Goal: Share content

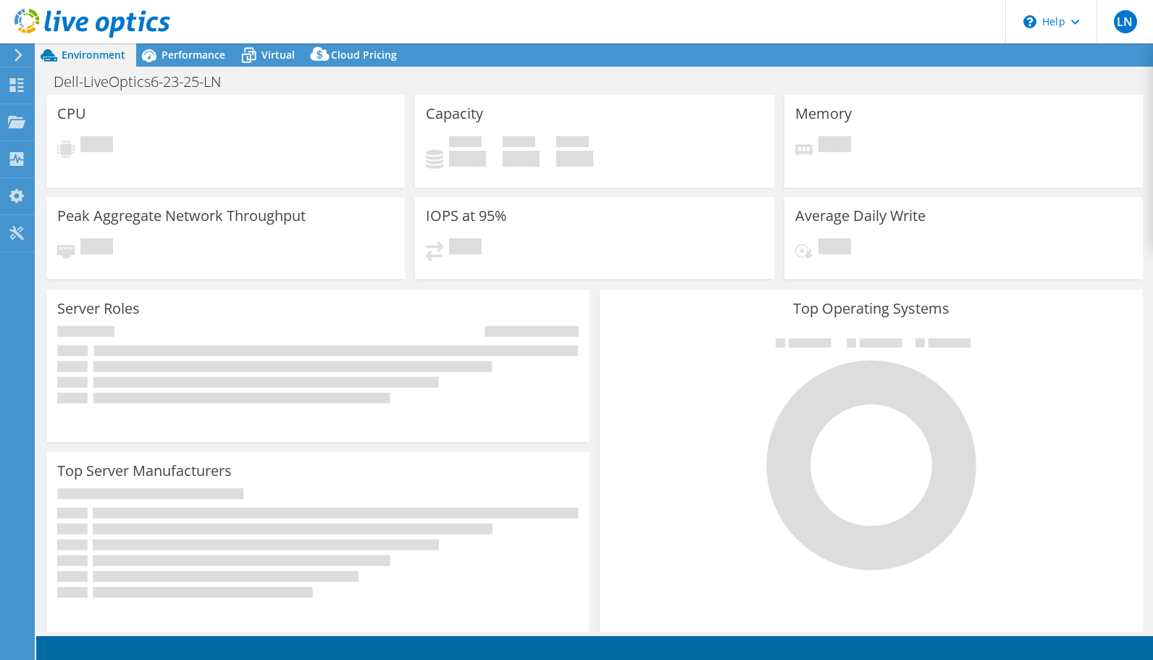
select select "USWest"
select select "USD"
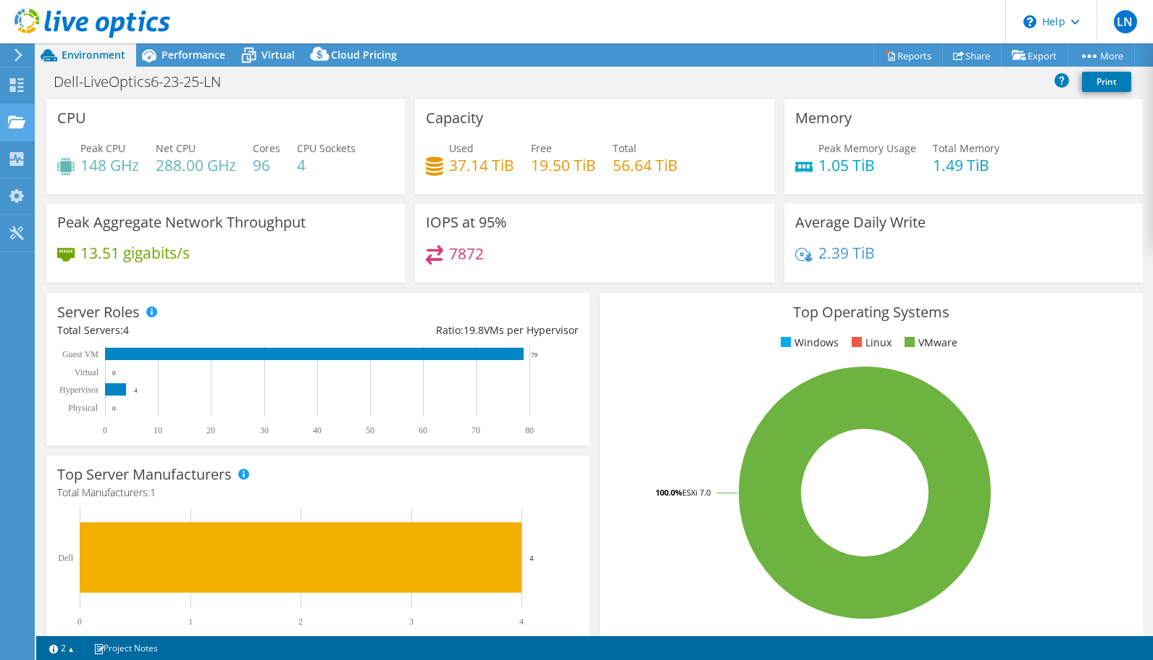
click at [10, 125] on use at bounding box center [16, 121] width 17 height 12
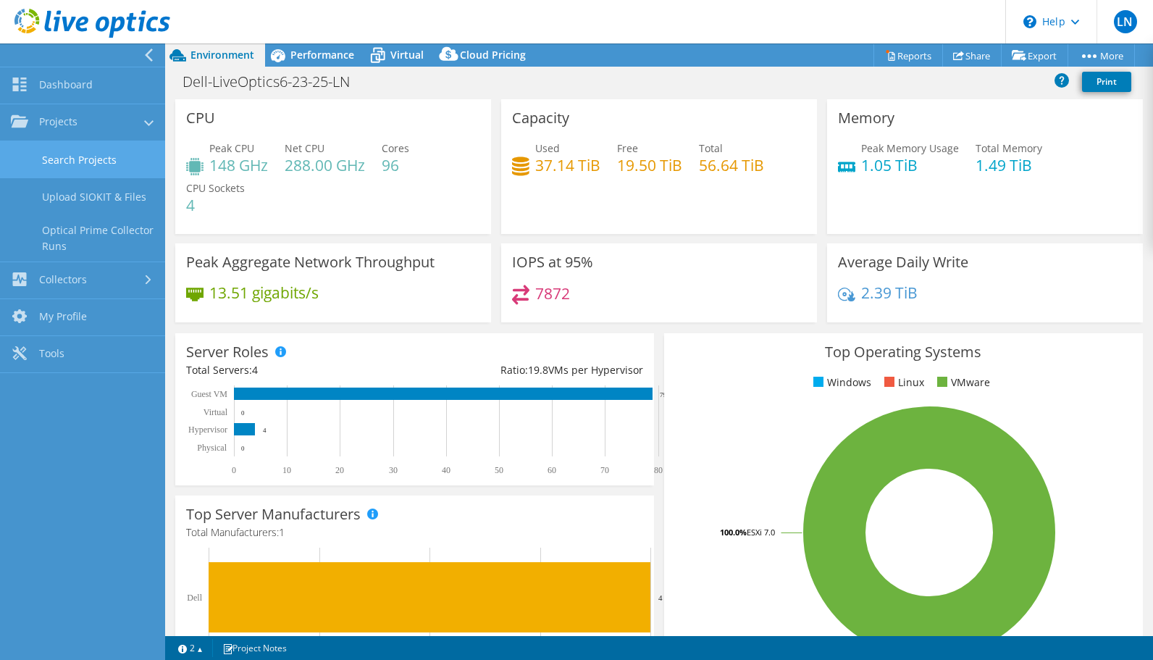
click at [64, 163] on link "Search Projects" at bounding box center [82, 159] width 165 height 37
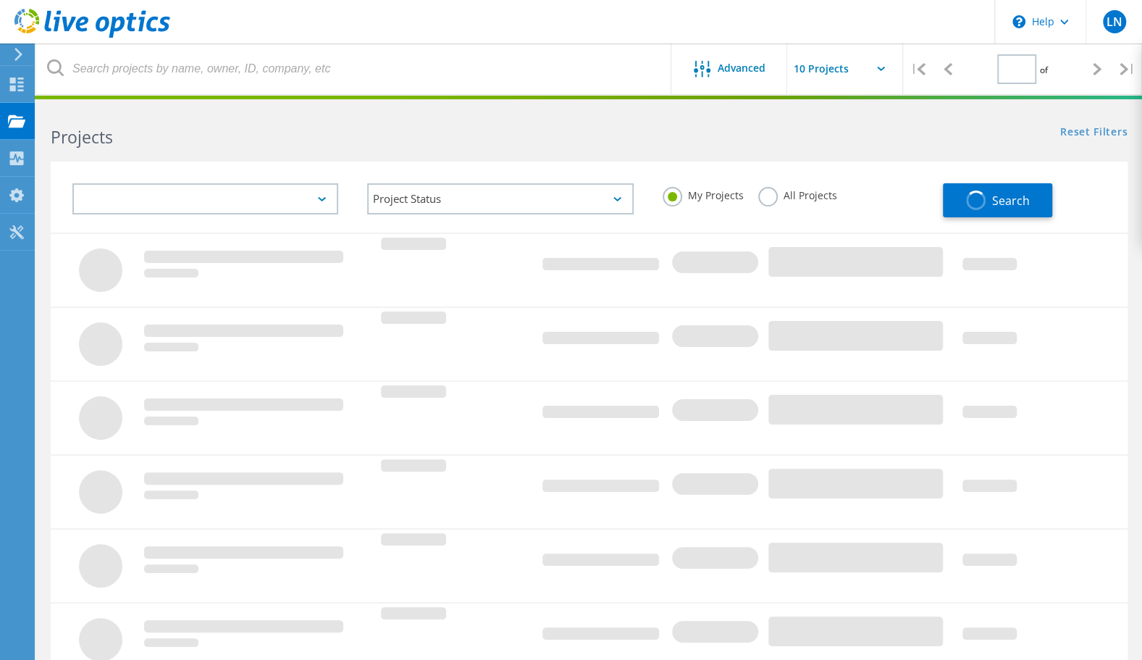
type input "1"
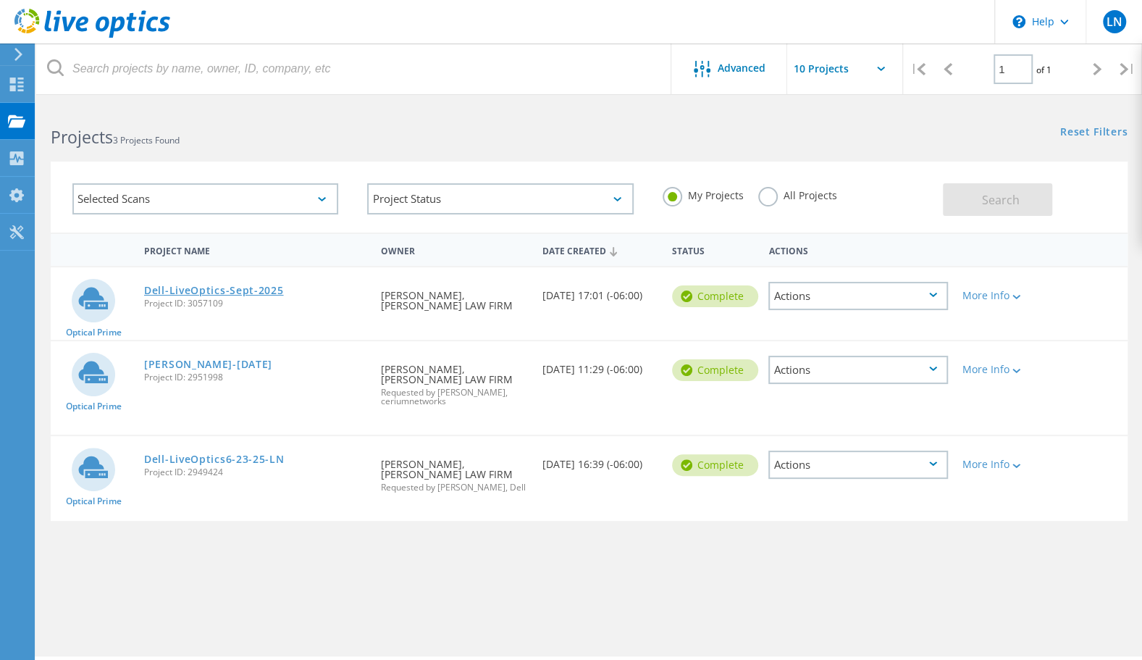
click at [205, 287] on link "Dell-LiveOptics-Sept-2025" at bounding box center [214, 290] width 140 height 10
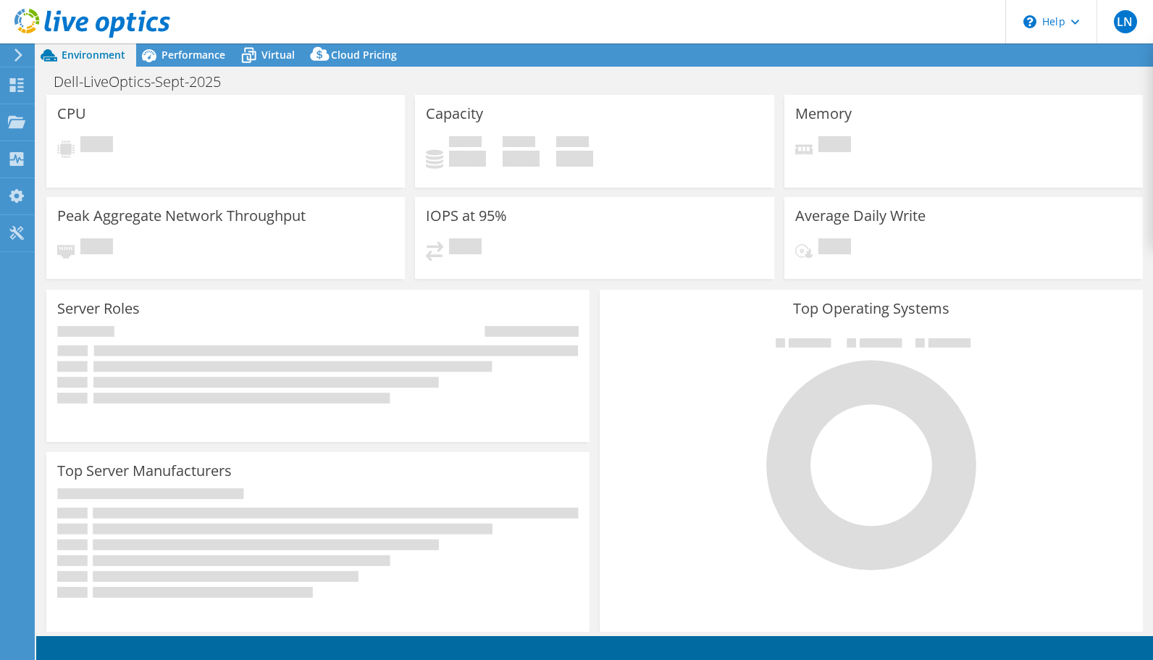
select select "USD"
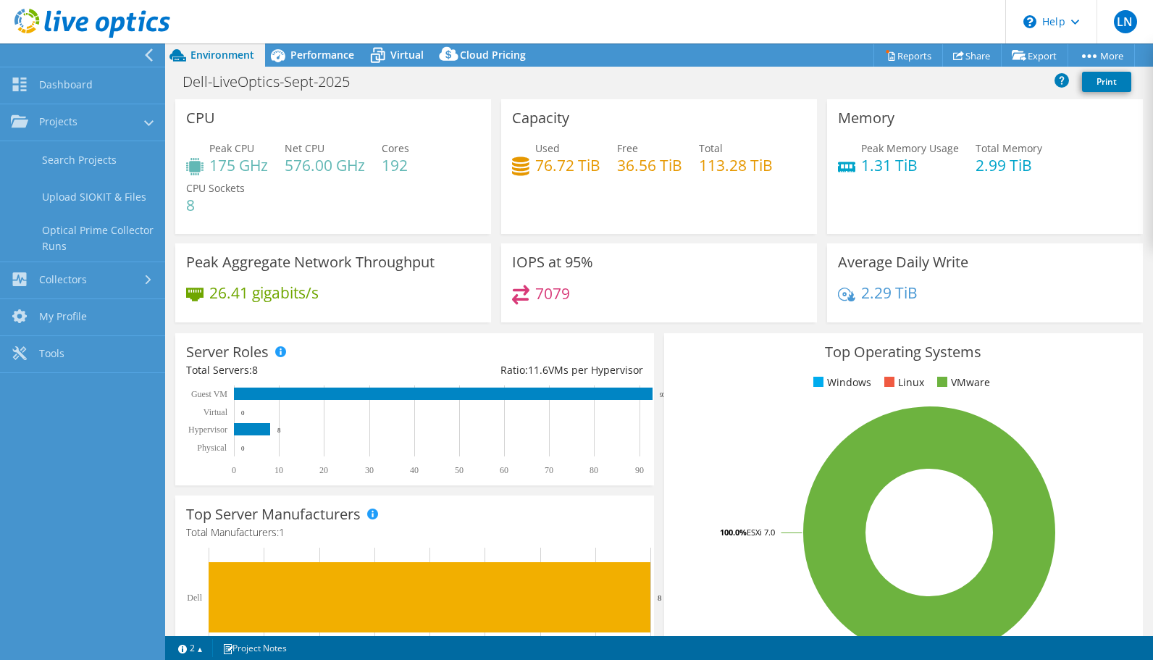
click at [549, 165] on h4 "76.72 TiB" at bounding box center [567, 165] width 65 height 16
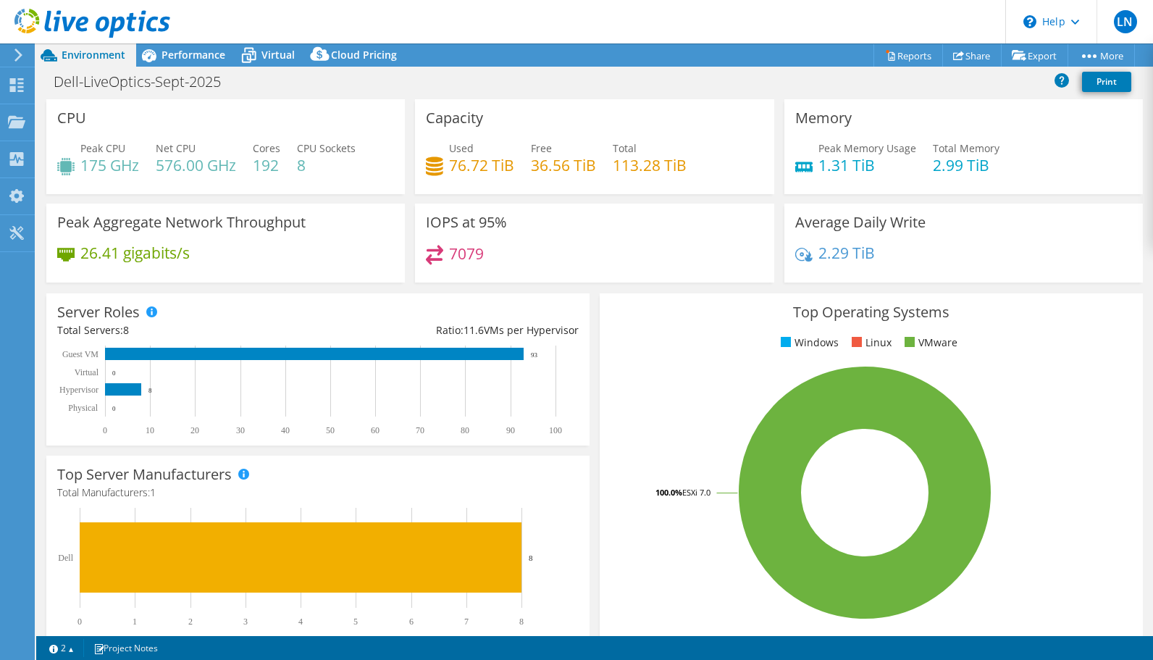
click at [549, 165] on h4 "36.56 TiB" at bounding box center [563, 165] width 65 height 16
drag, startPoint x: 549, startPoint y: 165, endPoint x: 553, endPoint y: 185, distance: 20.7
click at [553, 185] on div "Used 76.72 TiB Free 36.56 TiB Total 113.28 TiB" at bounding box center [594, 164] width 337 height 47
click at [968, 57] on link "Share" at bounding box center [971, 55] width 59 height 22
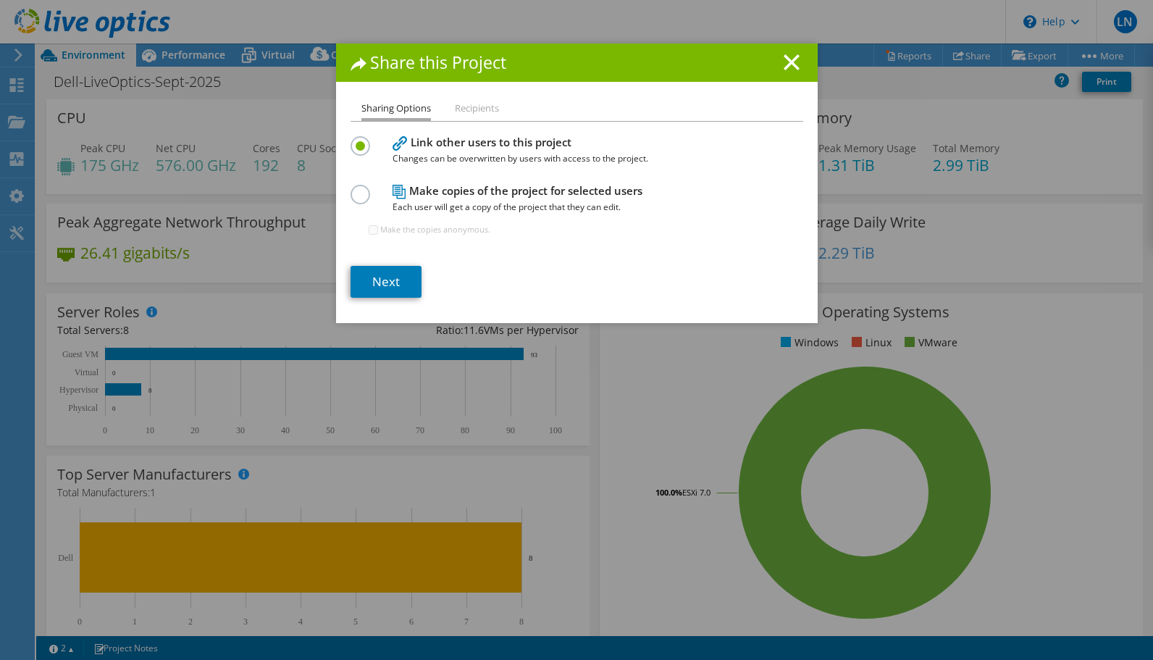
click at [476, 187] on h4 "Make copies of the project for selected users Each user will get a copy of the …" at bounding box center [574, 199] width 362 height 33
click at [358, 188] on label at bounding box center [363, 187] width 25 height 4
click at [0, 0] on input "radio" at bounding box center [0, 0] width 0 height 0
click at [381, 271] on link "Next" at bounding box center [386, 282] width 71 height 32
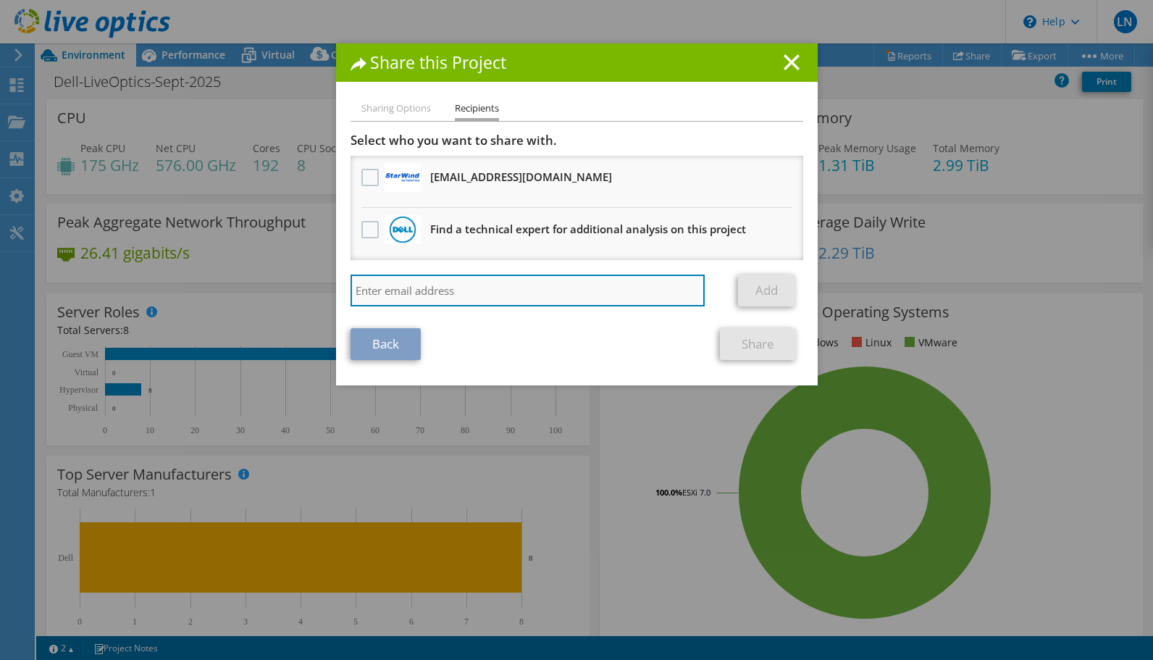
click at [423, 285] on input "search" at bounding box center [528, 291] width 355 height 32
type input "brandon.westhoff@dell.com"
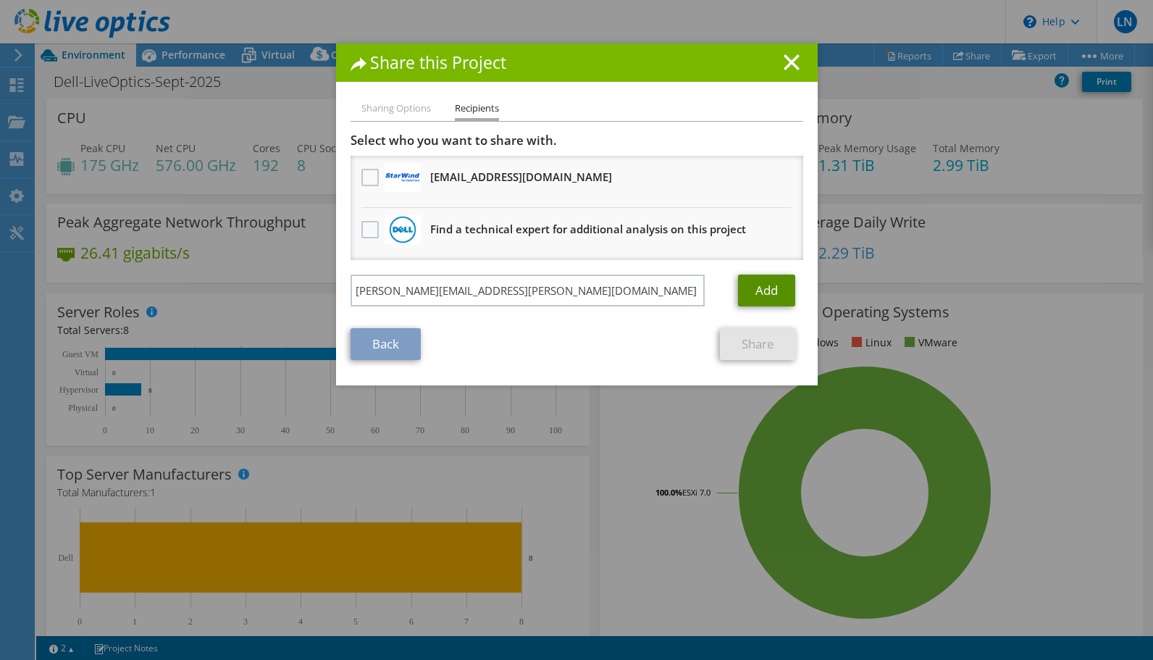
click at [769, 297] on link "Add" at bounding box center [766, 291] width 57 height 32
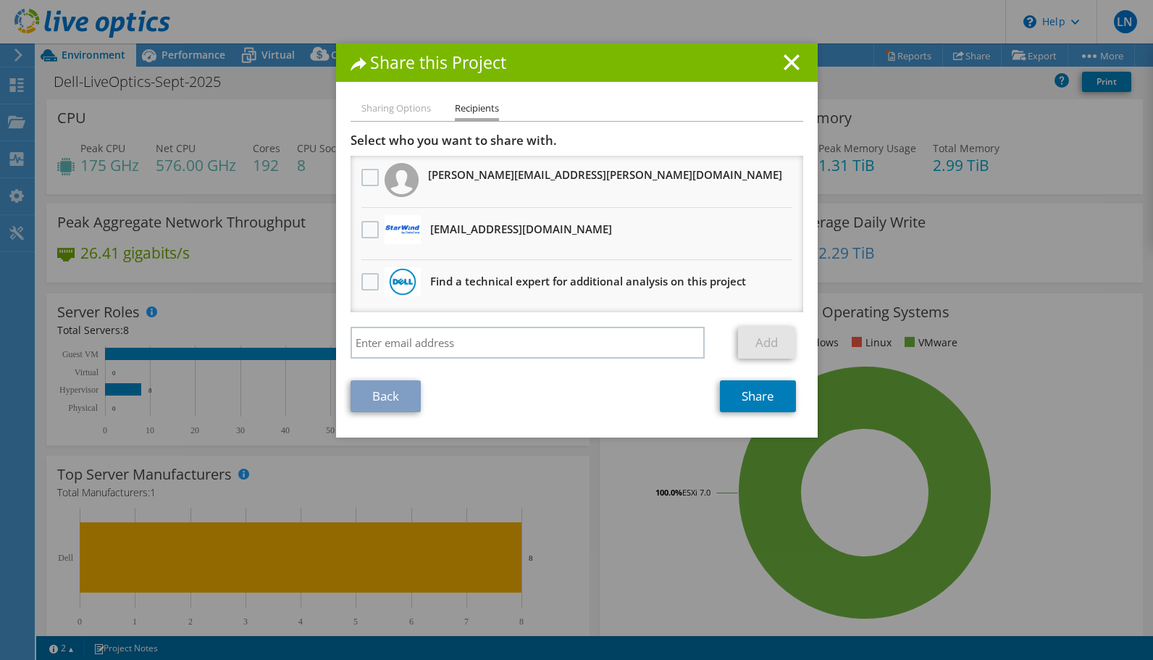
click at [769, 297] on li "Find a technical expert for additional analysis on this project" at bounding box center [577, 286] width 453 height 52
click at [439, 185] on h3 "brandon.westhoff@dell.com" at bounding box center [605, 174] width 354 height 23
click at [351, 168] on li "brandon.westhoff@dell.com" at bounding box center [577, 182] width 453 height 52
click at [358, 171] on div at bounding box center [370, 178] width 25 height 30
click at [361, 177] on label at bounding box center [371, 177] width 21 height 17
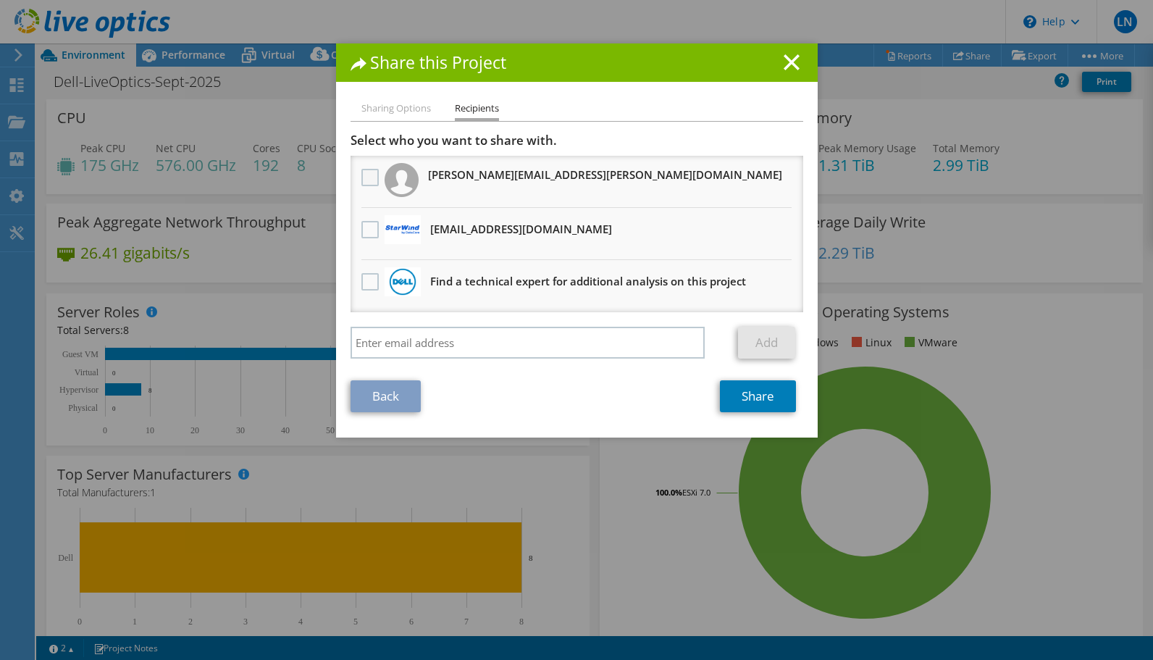
click at [0, 0] on brandonwesthoffdellcom"] "checkbox" at bounding box center [0, 0] width 0 height 0
click at [398, 398] on link "Back" at bounding box center [386, 396] width 70 height 32
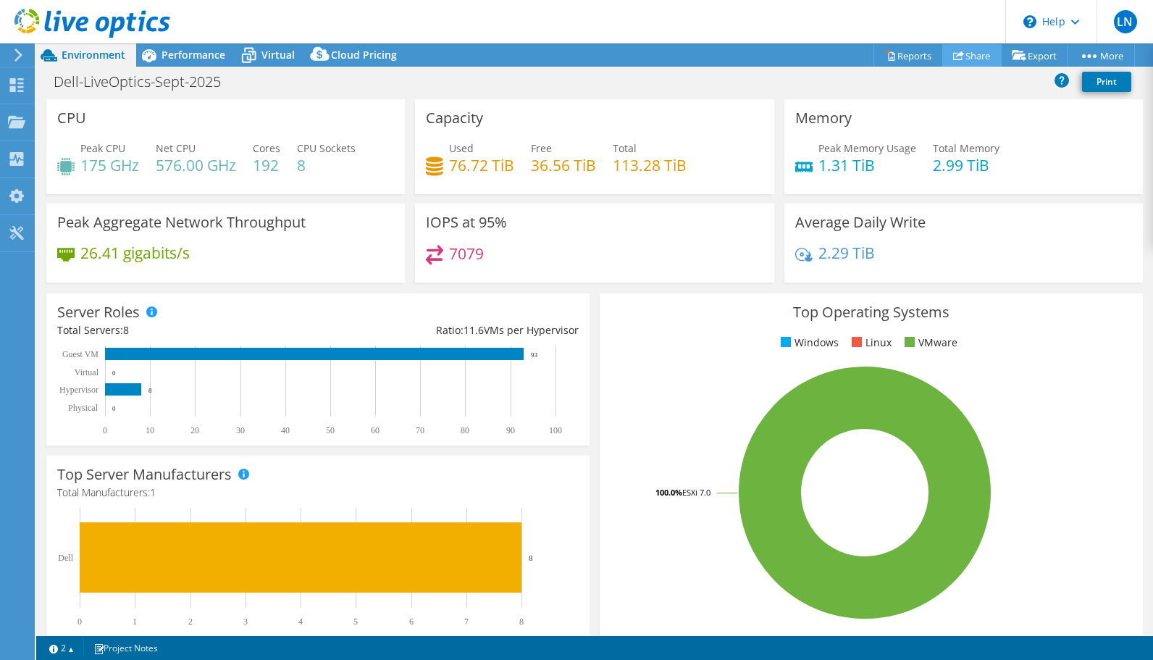
click at [960, 44] on link "Share" at bounding box center [971, 55] width 59 height 22
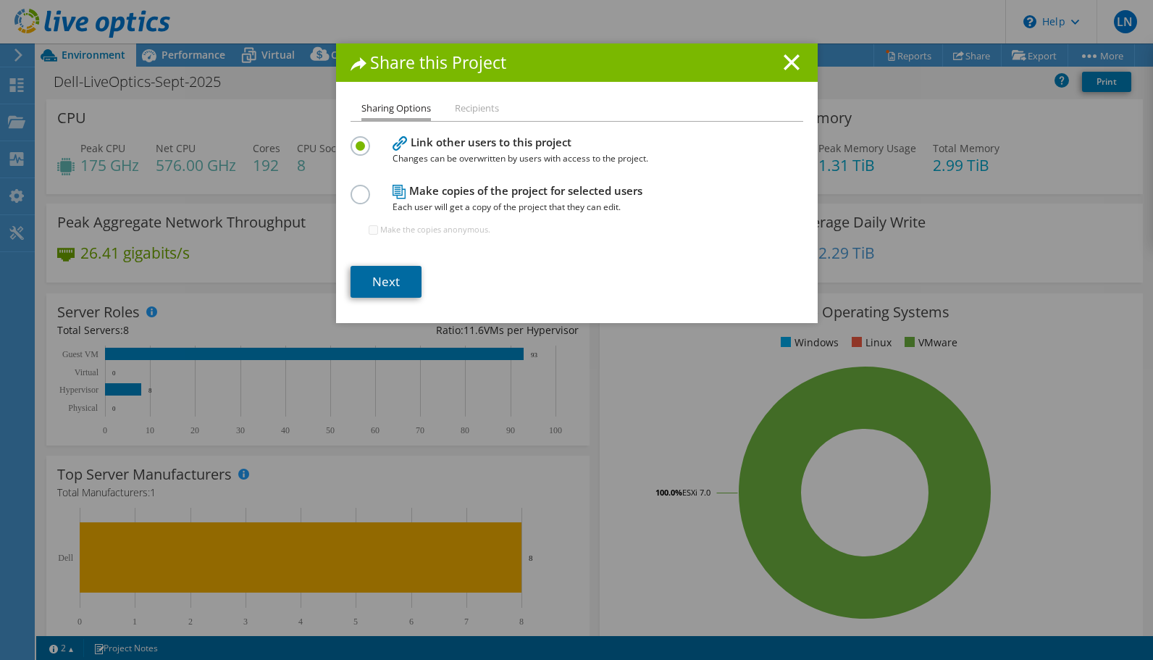
click at [382, 288] on link "Next" at bounding box center [386, 282] width 71 height 32
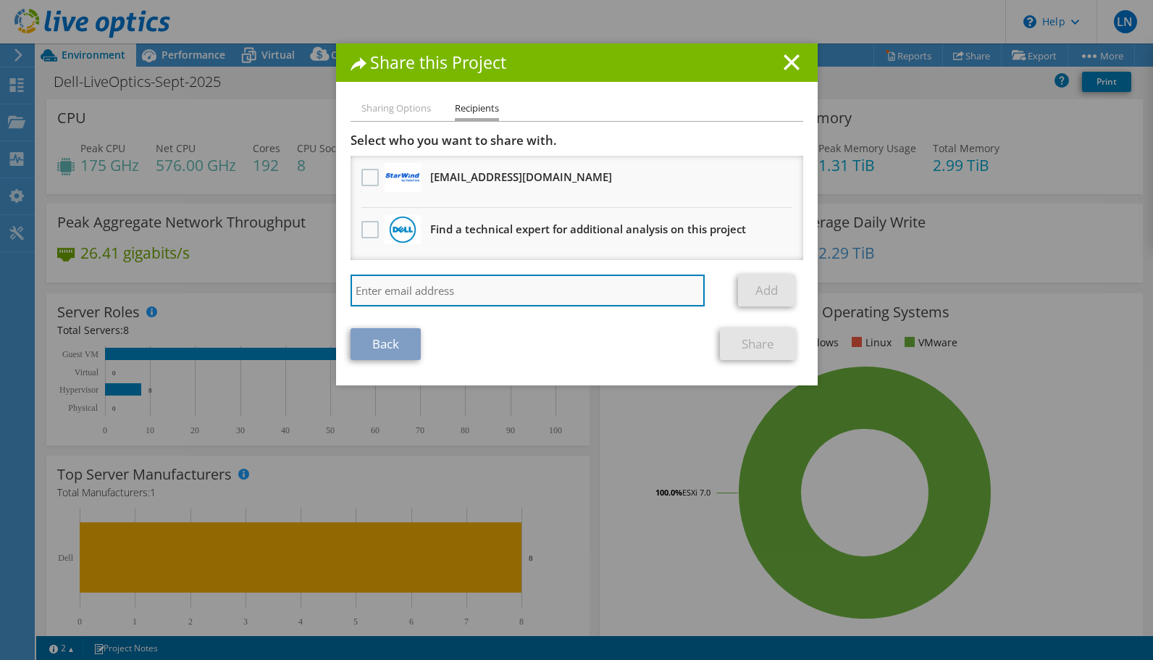
click at [387, 291] on input "search" at bounding box center [528, 291] width 355 height 32
type input "branden.westhoff@dell.com"
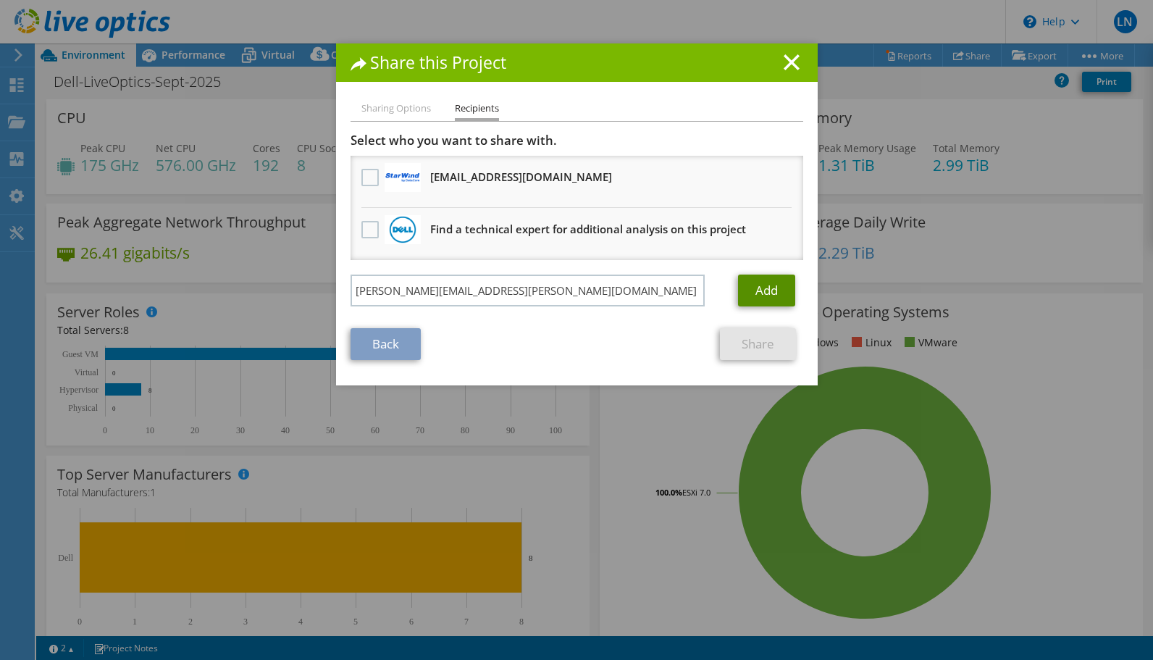
click at [762, 297] on link "Add" at bounding box center [766, 291] width 57 height 32
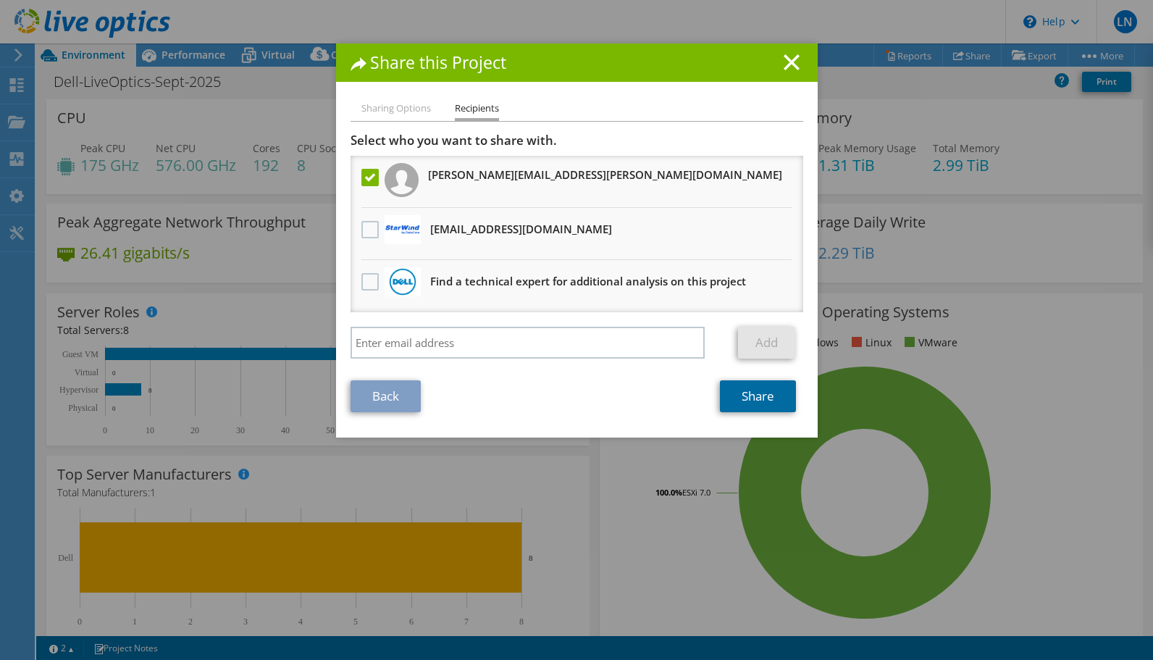
click at [738, 404] on link "Share" at bounding box center [758, 396] width 76 height 32
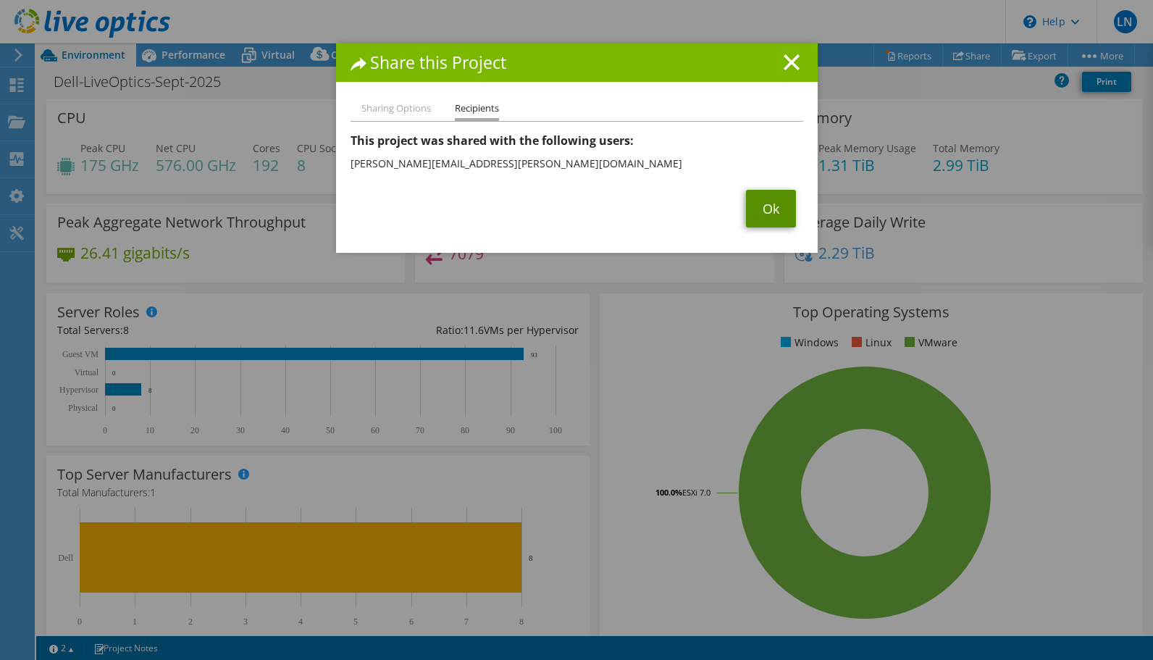
click at [771, 198] on link "Ok" at bounding box center [771, 209] width 50 height 38
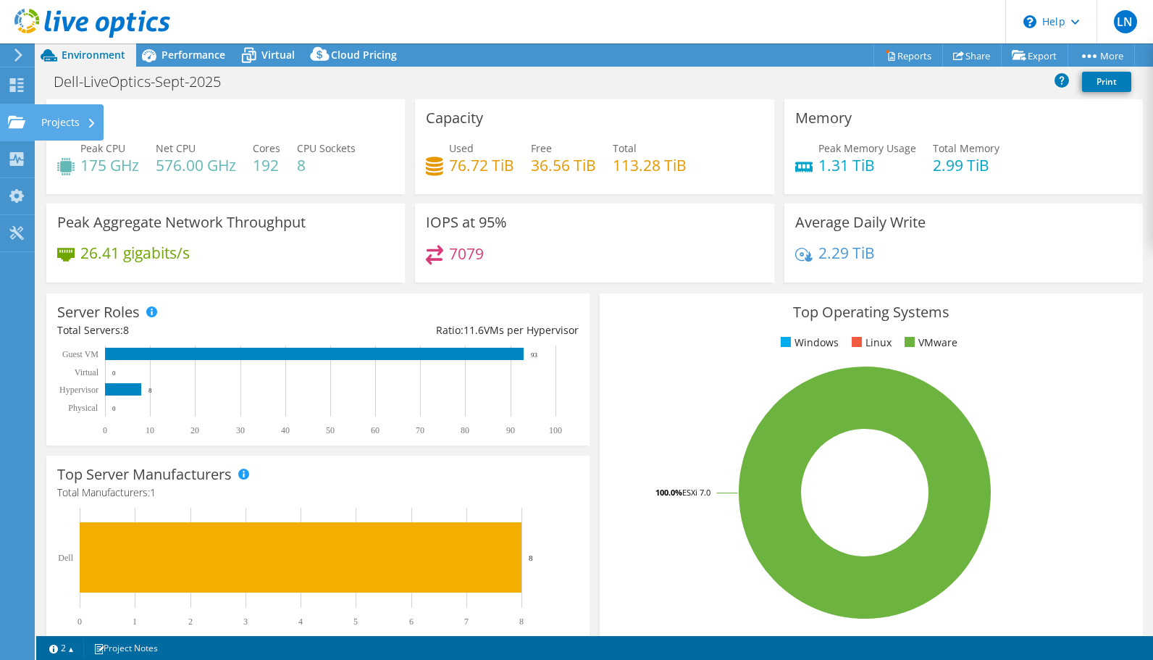
click at [12, 129] on div at bounding box center [16, 124] width 17 height 16
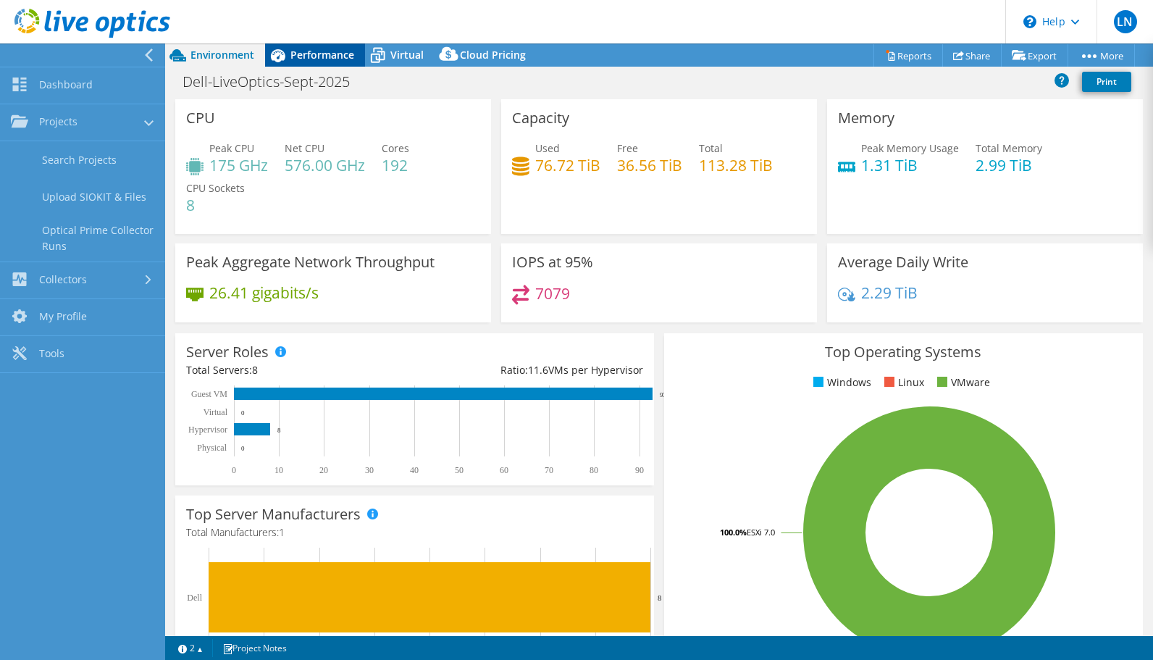
click at [298, 66] on div "Performance" at bounding box center [315, 54] width 100 height 23
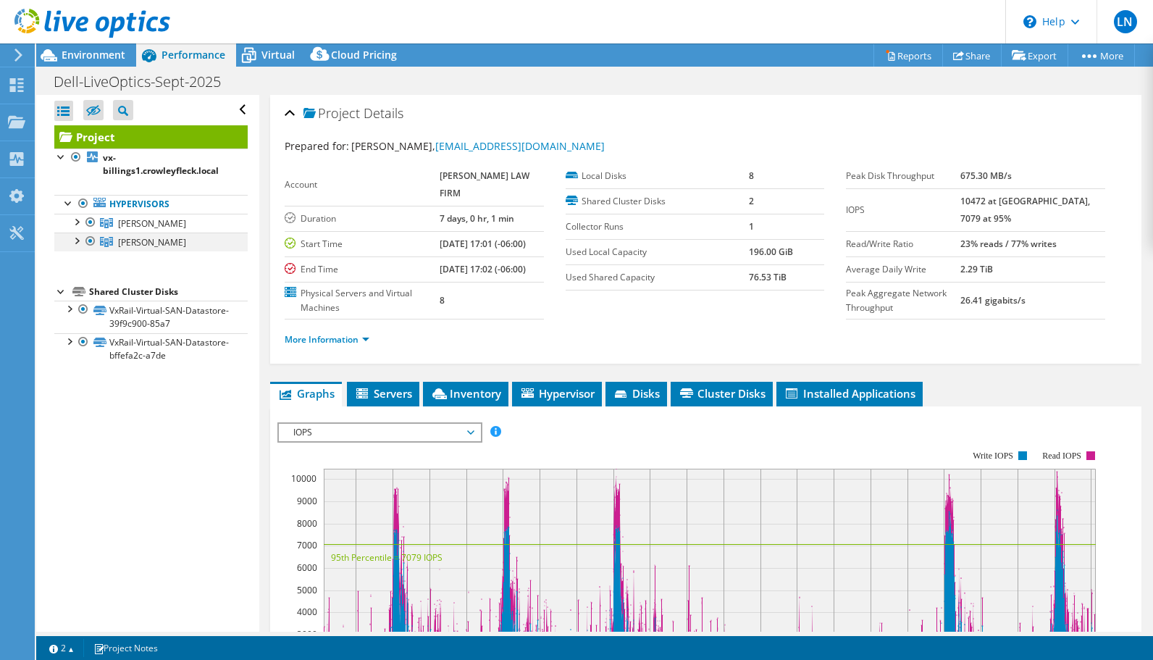
click at [88, 236] on div at bounding box center [90, 241] width 14 height 17
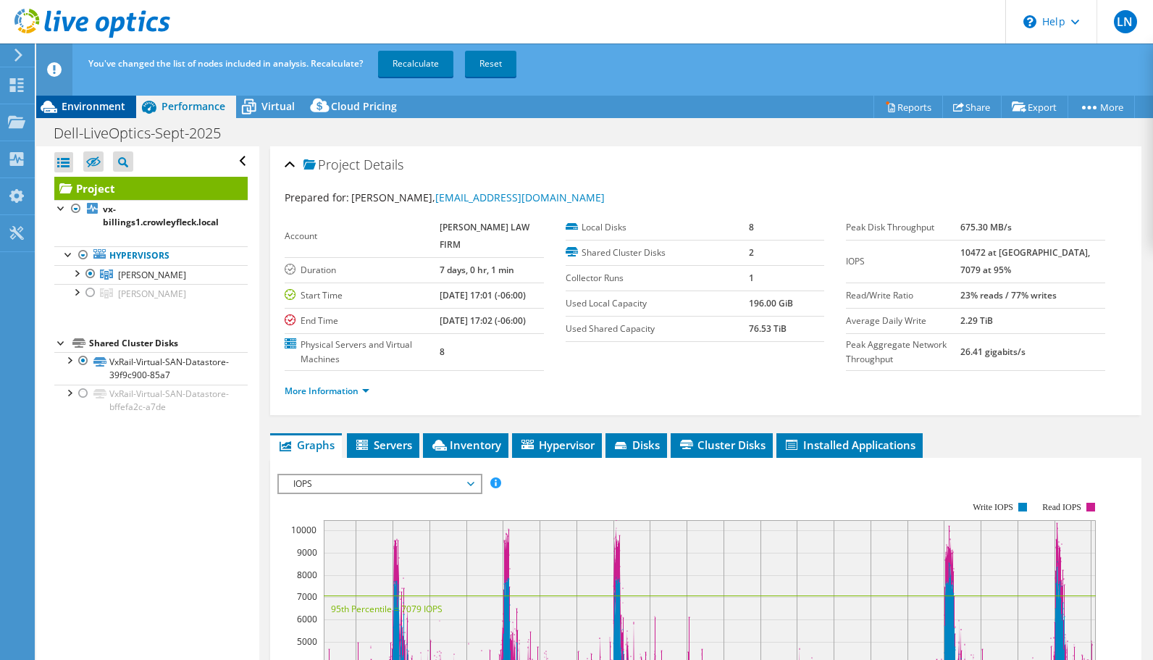
click at [106, 103] on span "Environment" at bounding box center [94, 106] width 64 height 14
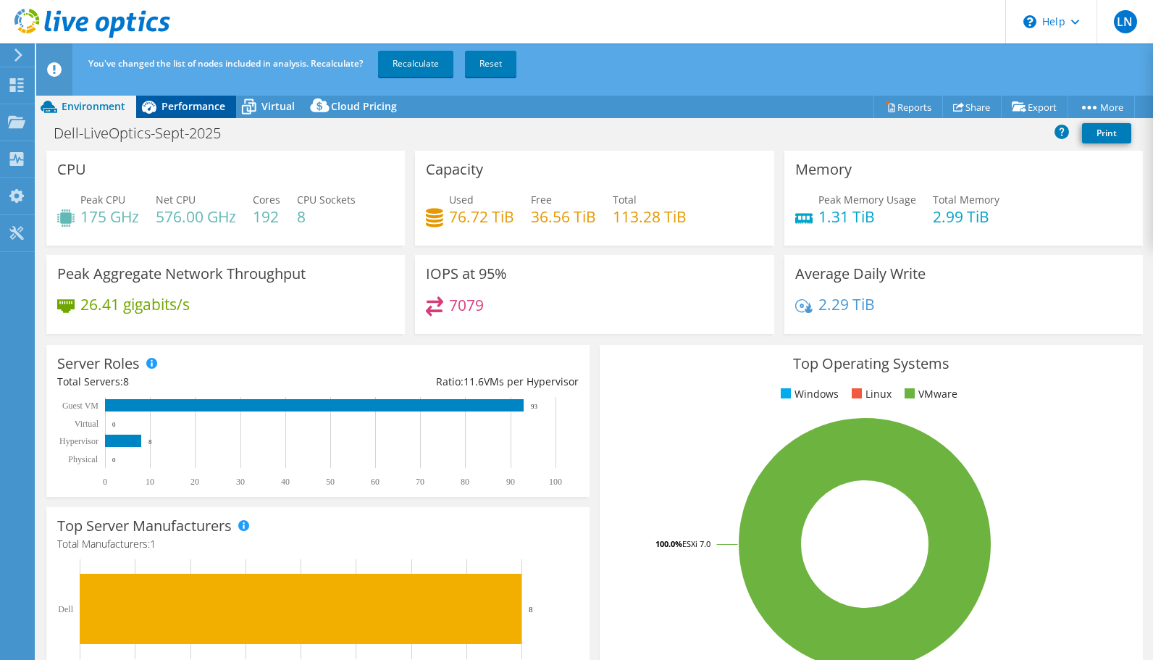
click at [176, 107] on span "Performance" at bounding box center [194, 106] width 64 height 14
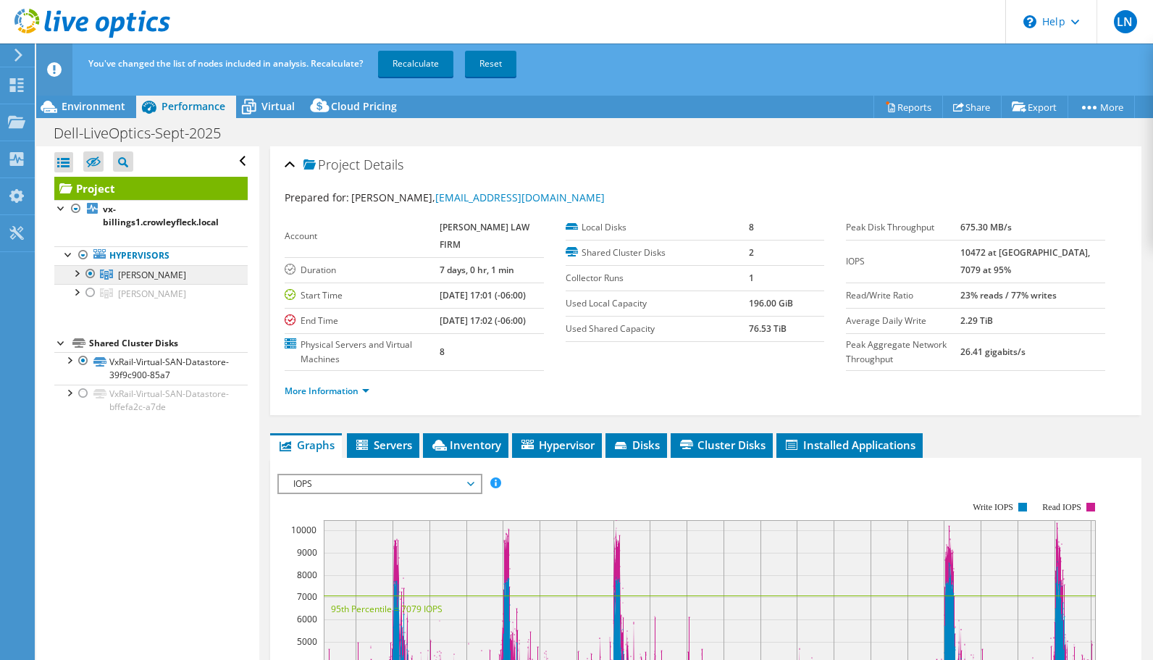
click at [185, 275] on link "[PERSON_NAME]" at bounding box center [150, 274] width 193 height 19
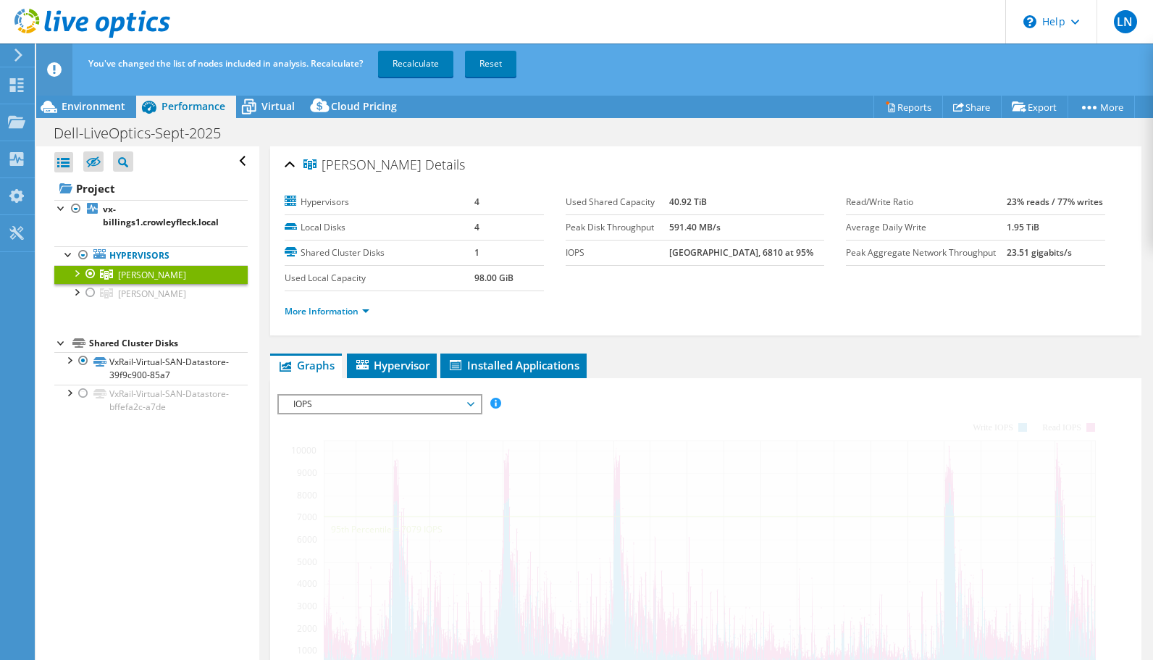
click at [389, 397] on span "IOPS" at bounding box center [379, 403] width 186 height 17
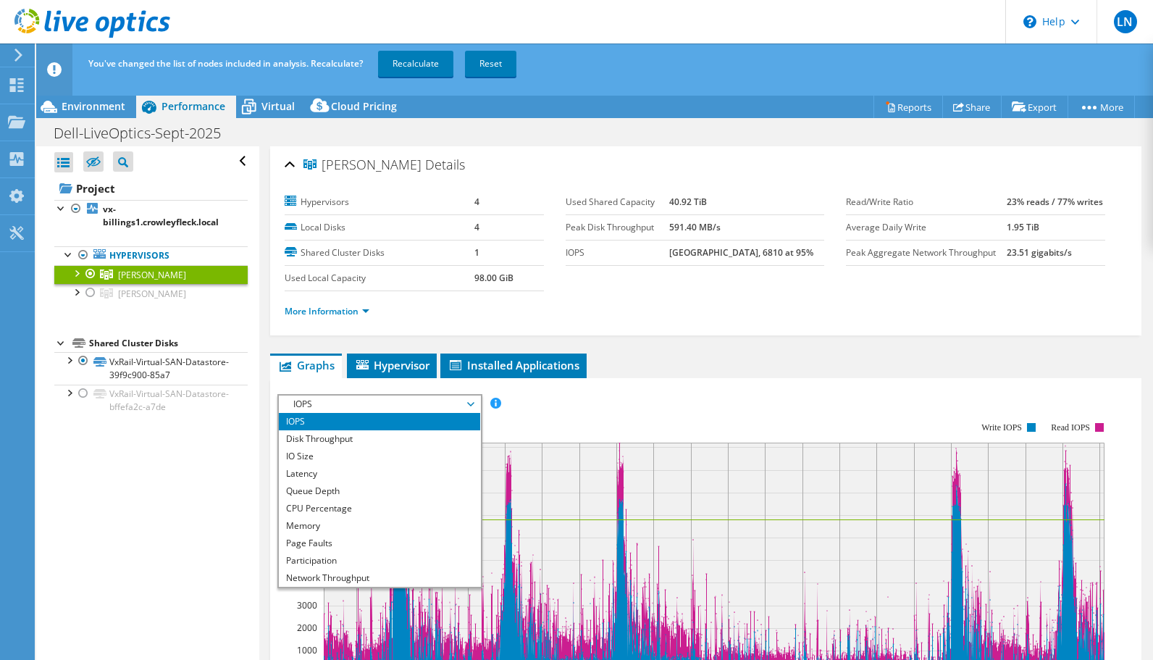
click at [654, 293] on div "More Information" at bounding box center [706, 311] width 842 height 41
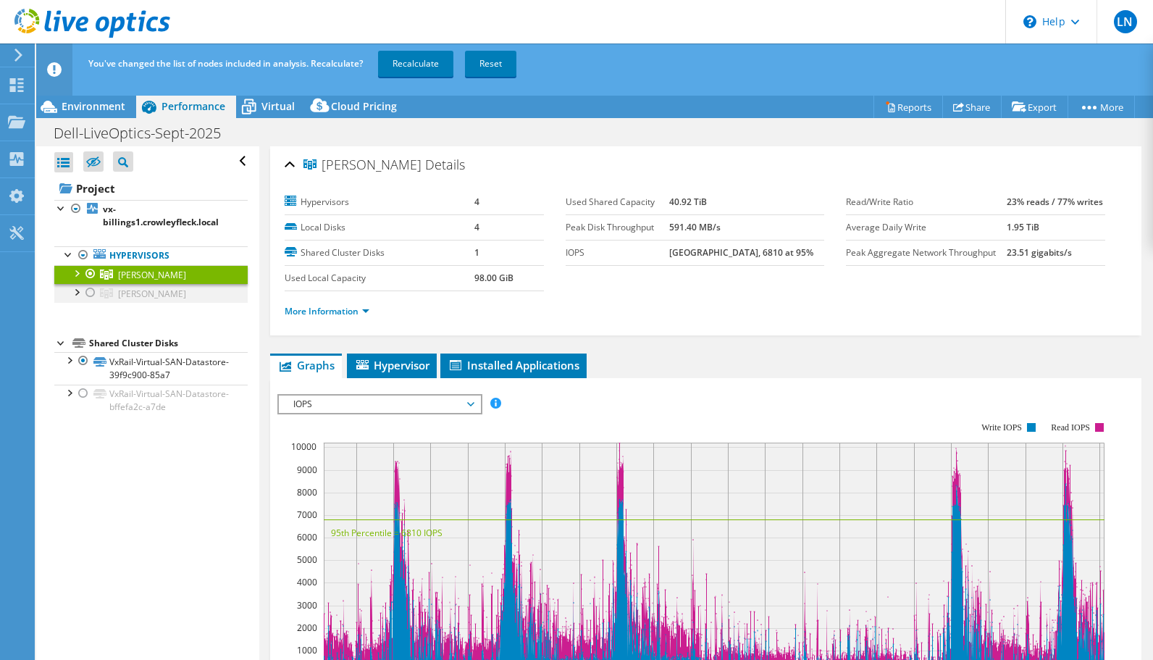
click at [91, 289] on div at bounding box center [90, 292] width 14 height 17
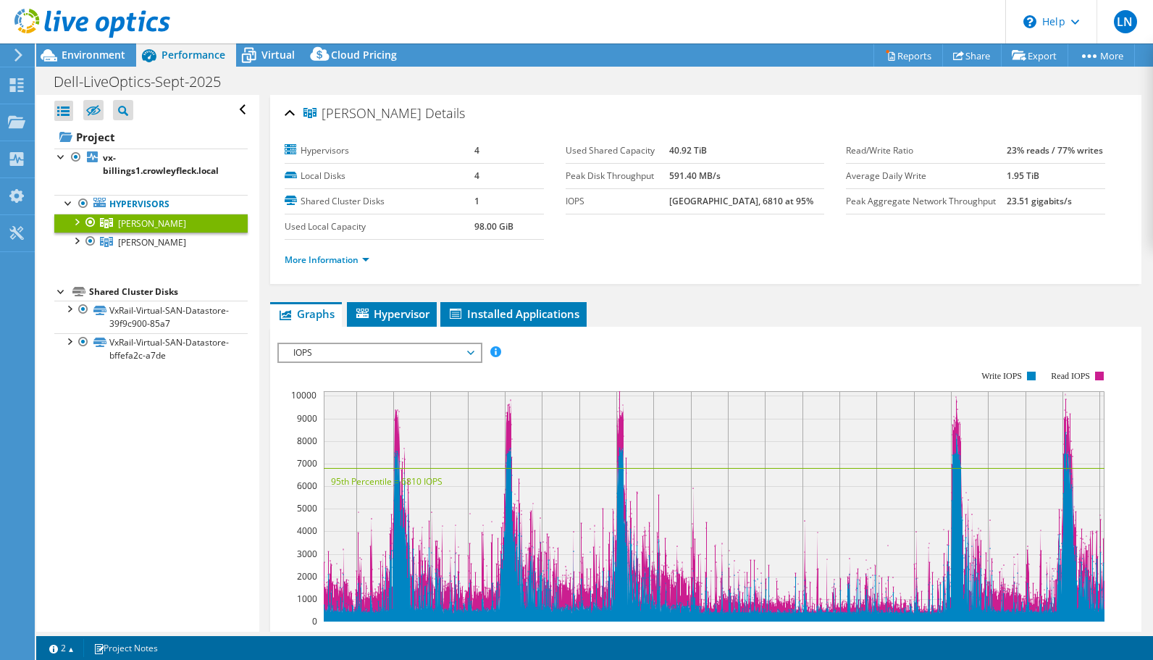
click at [93, 220] on div at bounding box center [90, 222] width 14 height 17
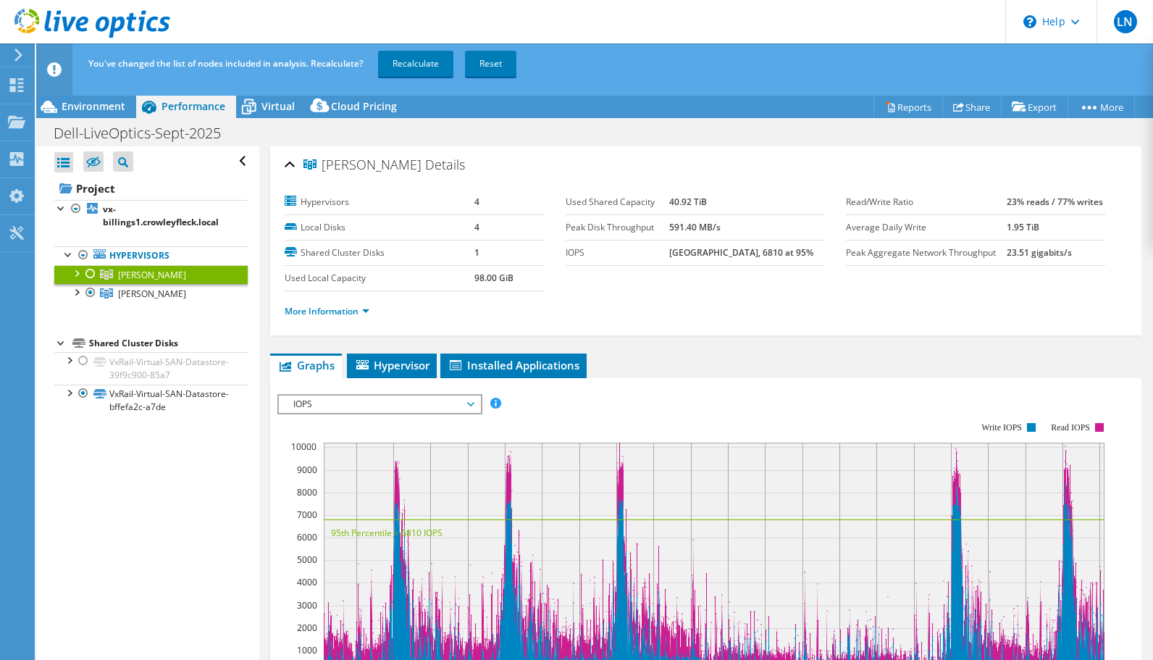
click at [107, 273] on icon at bounding box center [106, 274] width 13 height 10
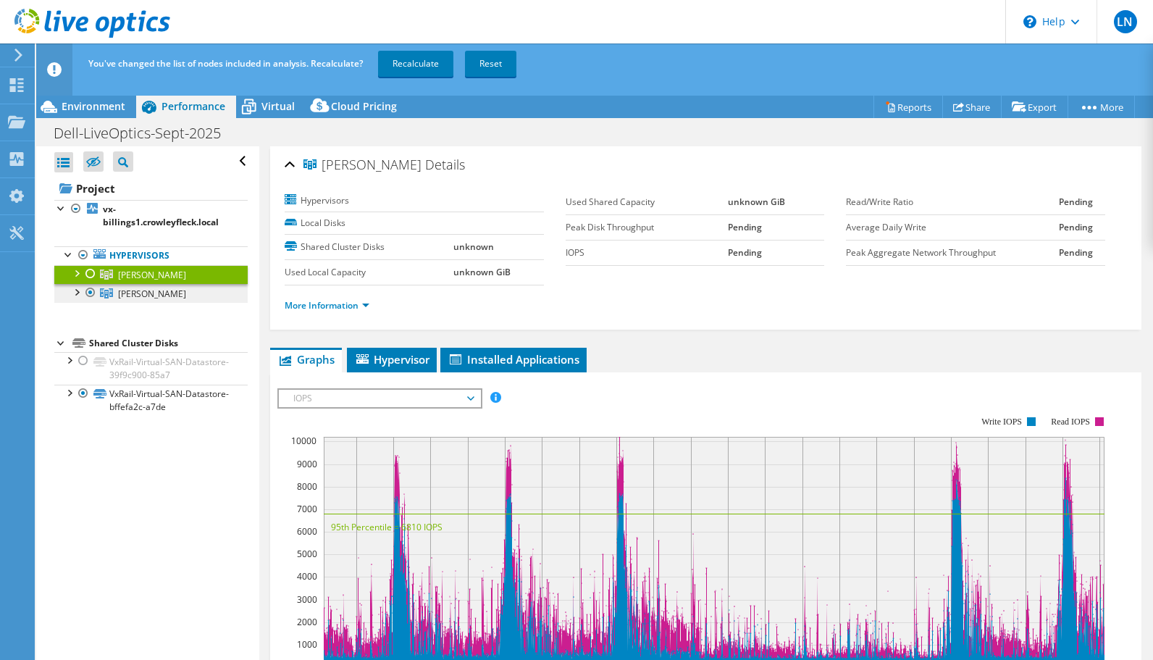
click at [133, 289] on span "Helena" at bounding box center [152, 294] width 68 height 12
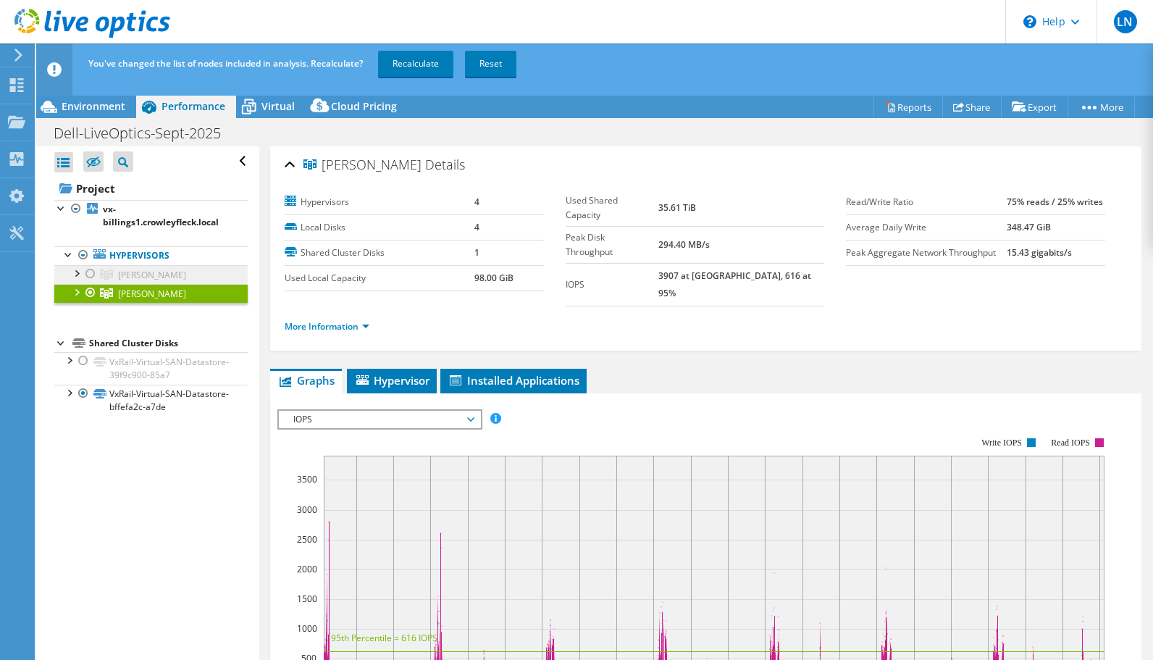
click at [133, 271] on span "[PERSON_NAME]" at bounding box center [152, 275] width 68 height 12
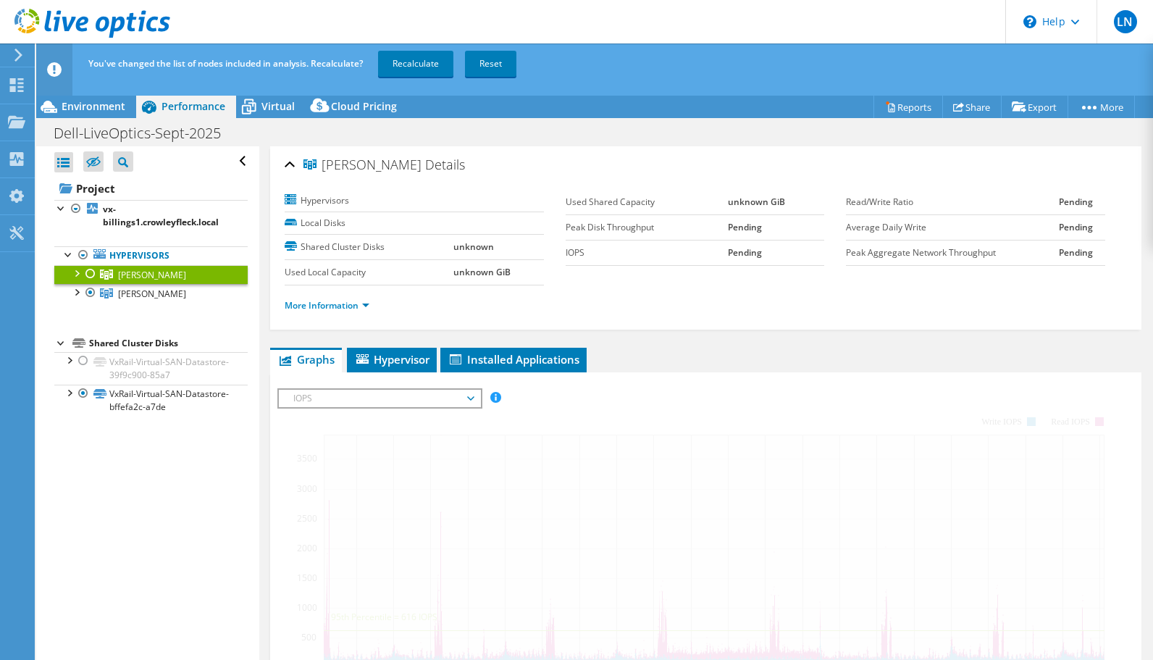
click at [89, 267] on div at bounding box center [90, 273] width 14 height 17
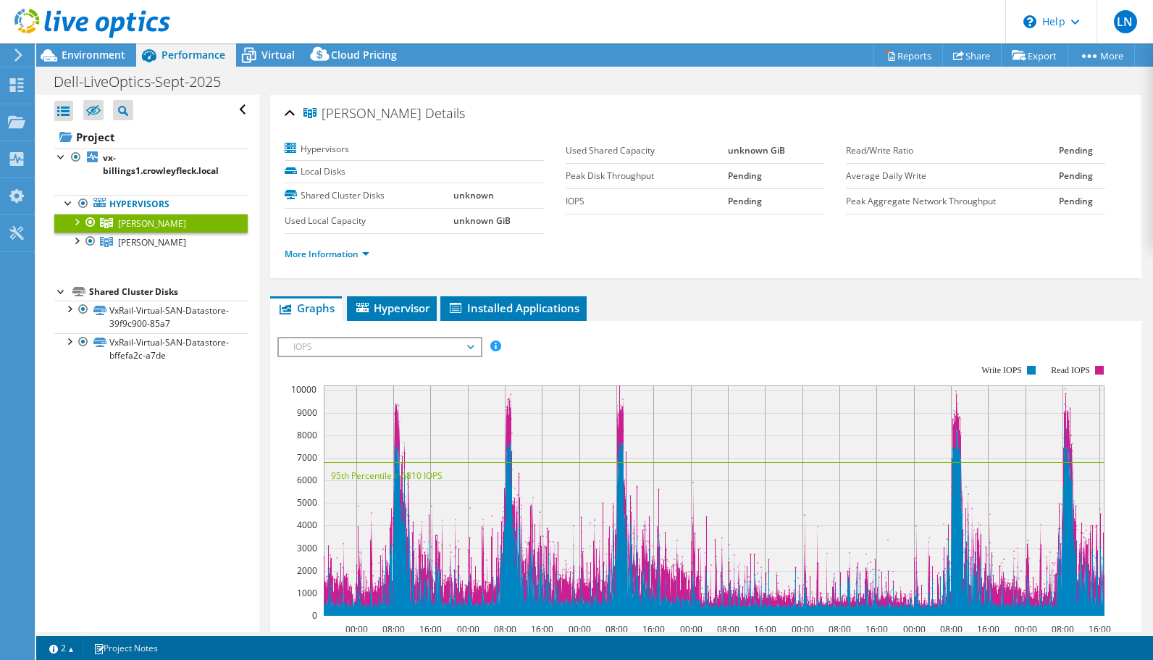
click at [54, 527] on div "Open All Close All Hide Excluded Nodes Project Tree Filter" at bounding box center [147, 363] width 222 height 537
click at [97, 59] on span "Environment" at bounding box center [94, 55] width 64 height 14
